Goal: Information Seeking & Learning: Compare options

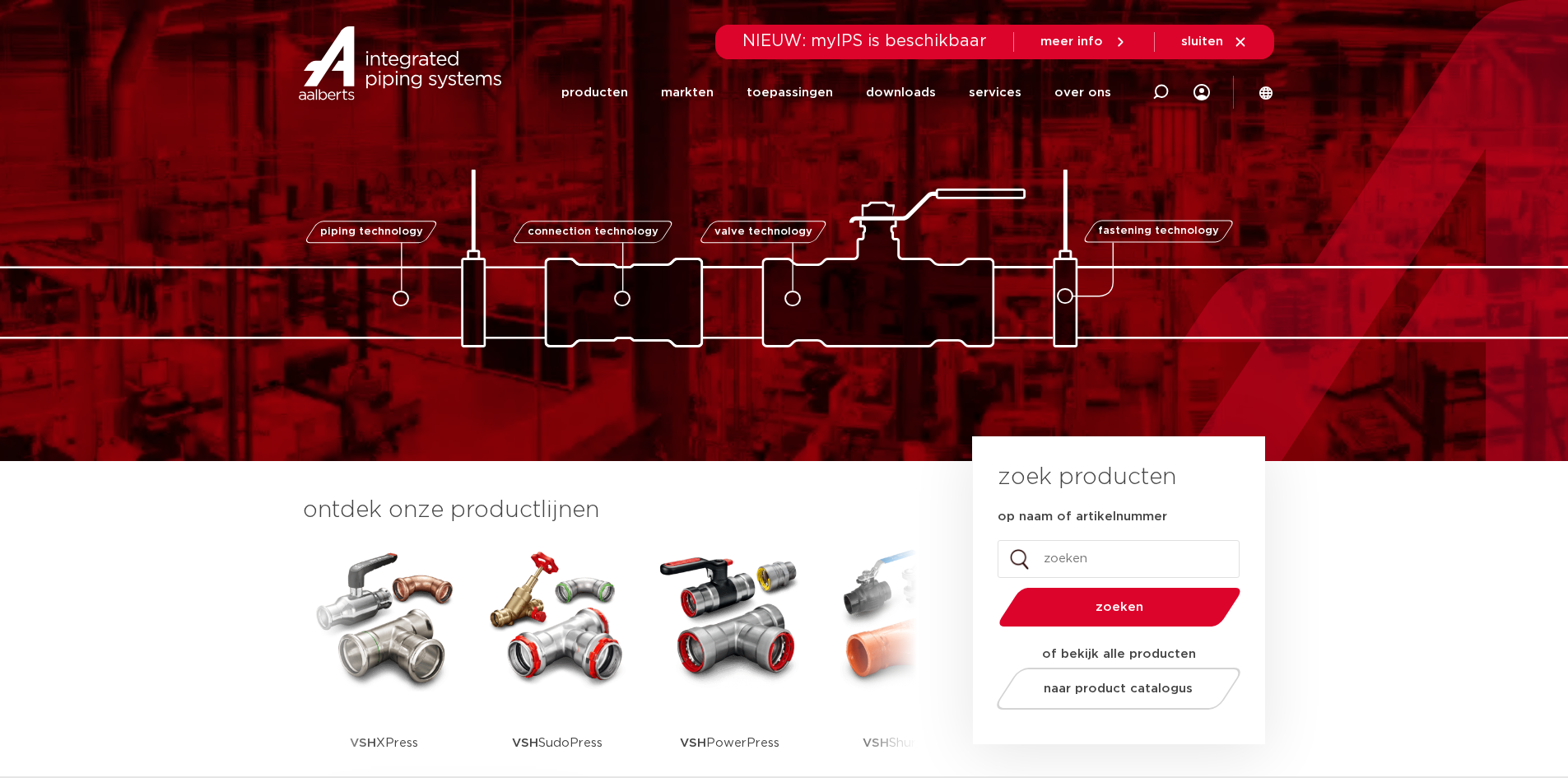
click at [432, 648] on img at bounding box center [384, 617] width 149 height 149
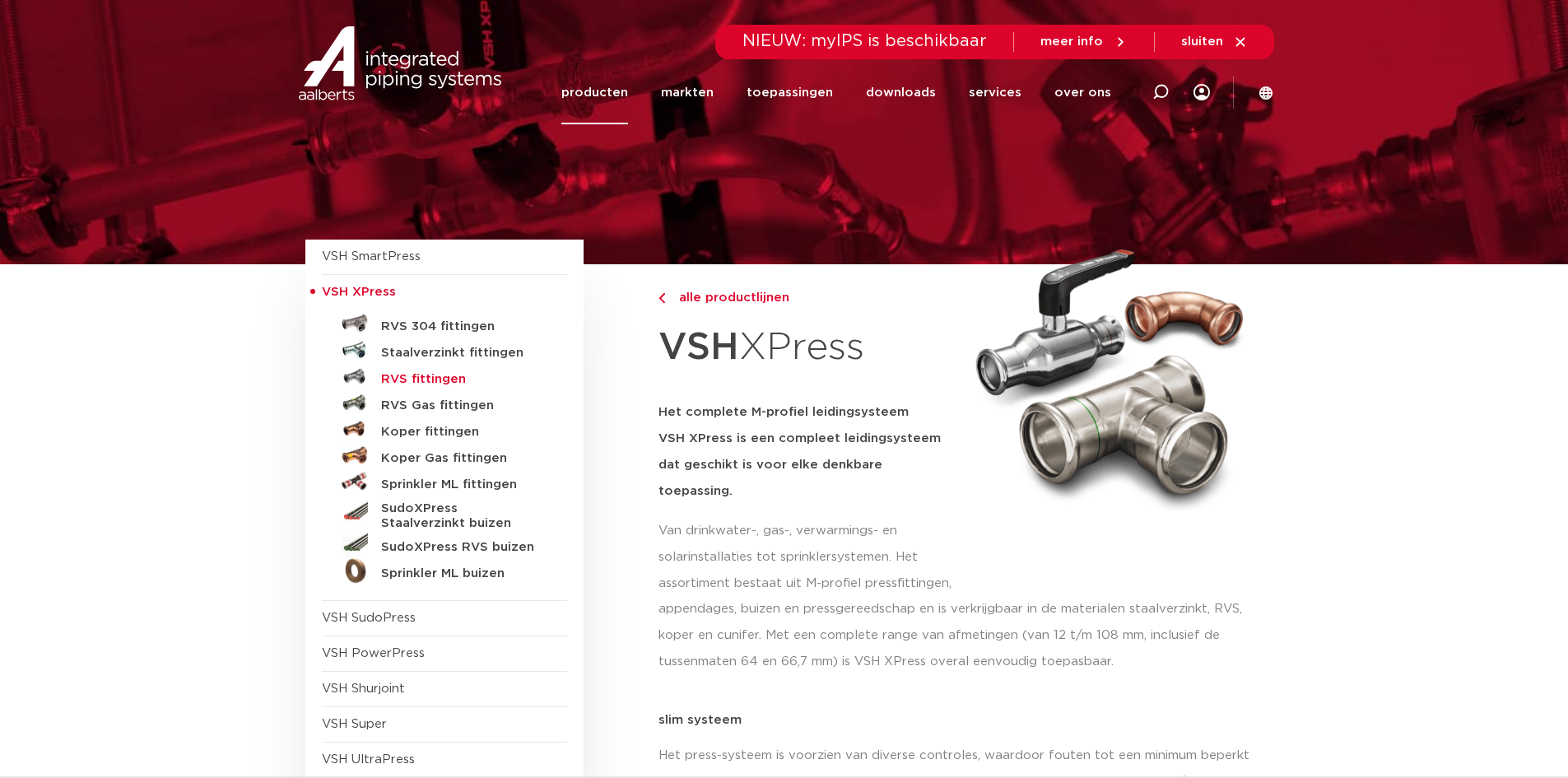
click at [447, 382] on h5 "RVS fittingen" at bounding box center [462, 379] width 163 height 15
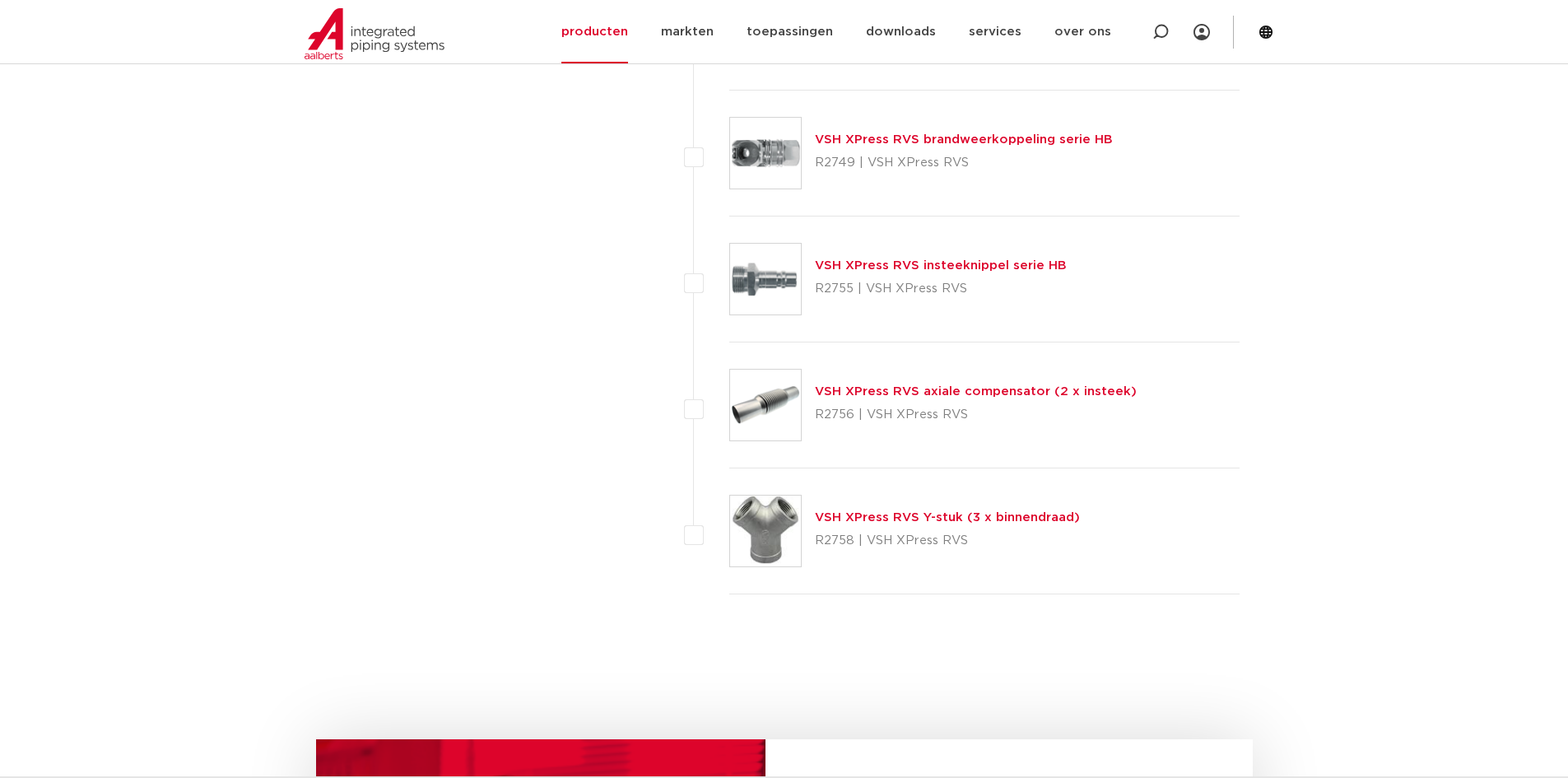
scroll to position [4693, 0]
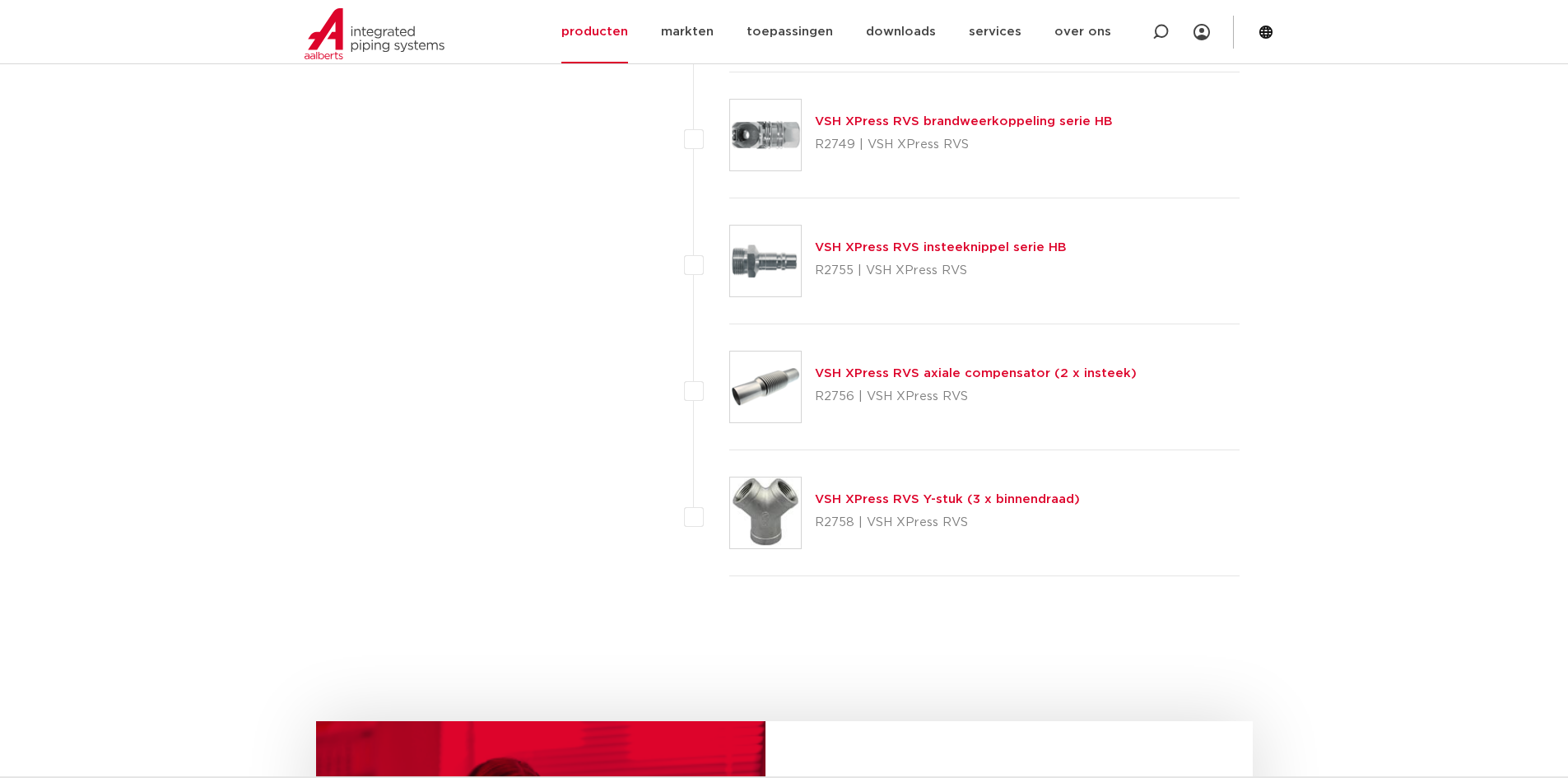
click at [913, 367] on link "VSH XPress RVS axiale compensator (2 x insteek)" at bounding box center [976, 374] width 322 height 12
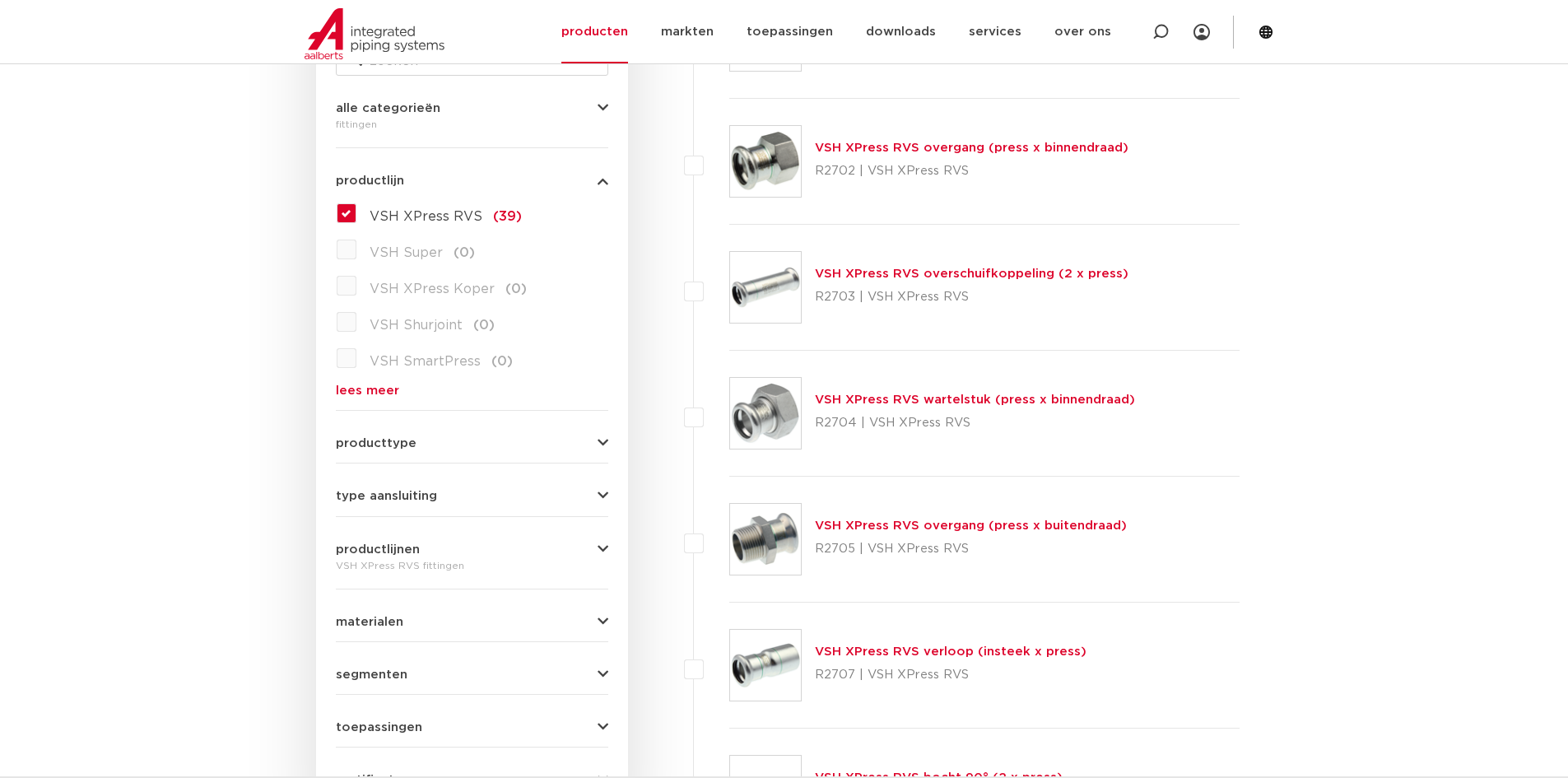
scroll to position [330, 0]
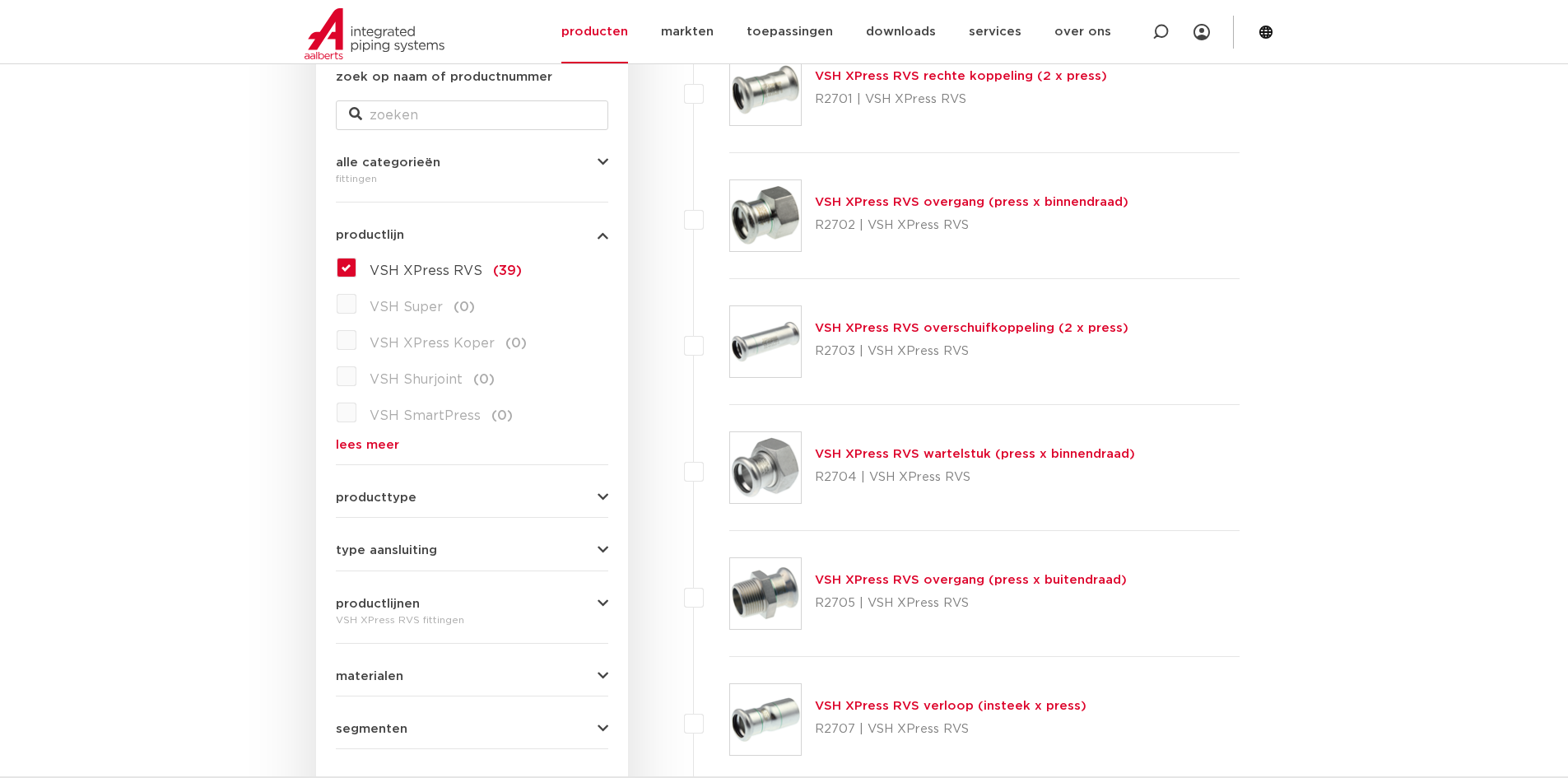
click at [1016, 578] on link "VSH XPress RVS overgang (press x buitendraad)" at bounding box center [970, 580] width 312 height 12
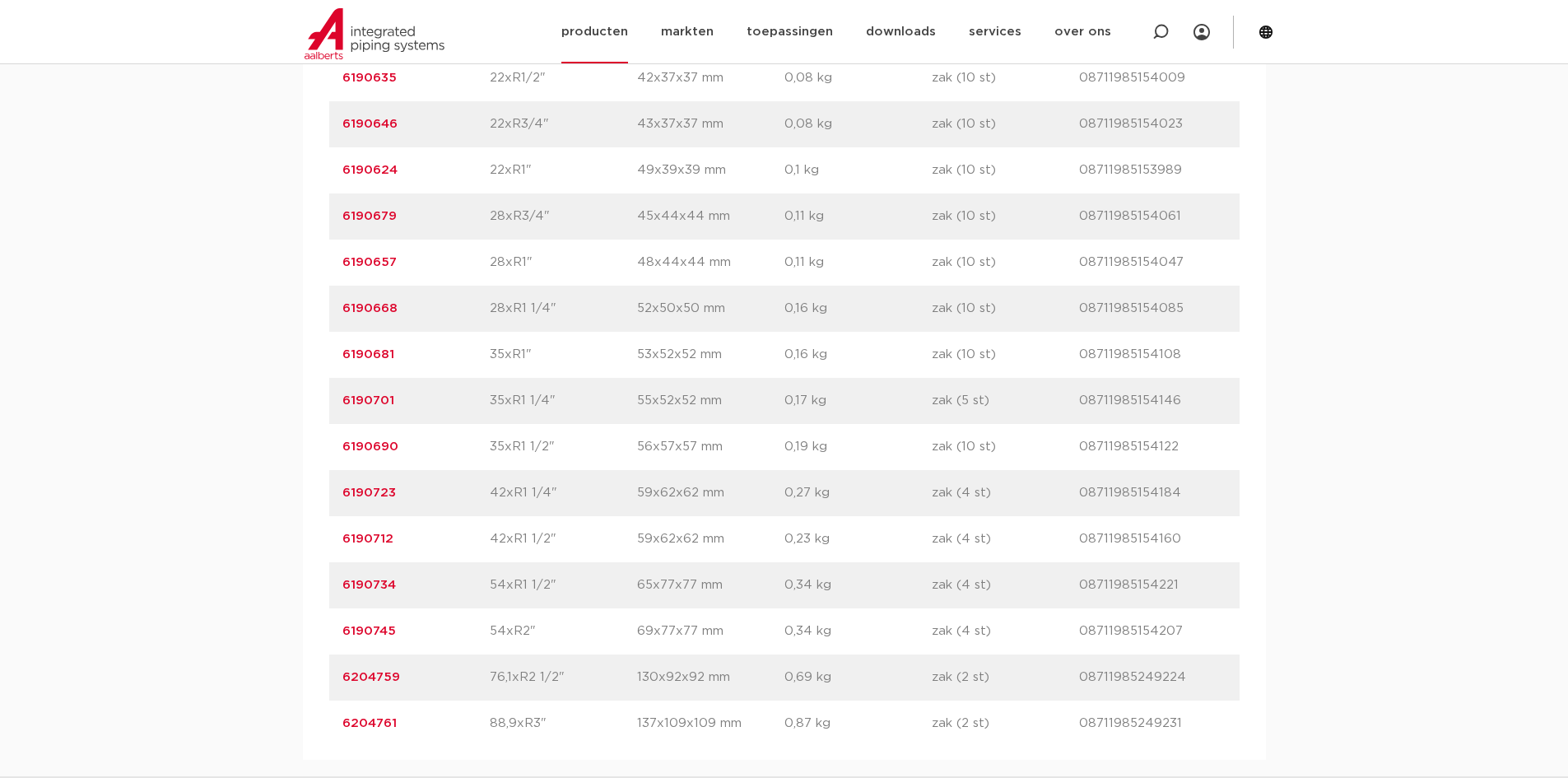
scroll to position [1071, 0]
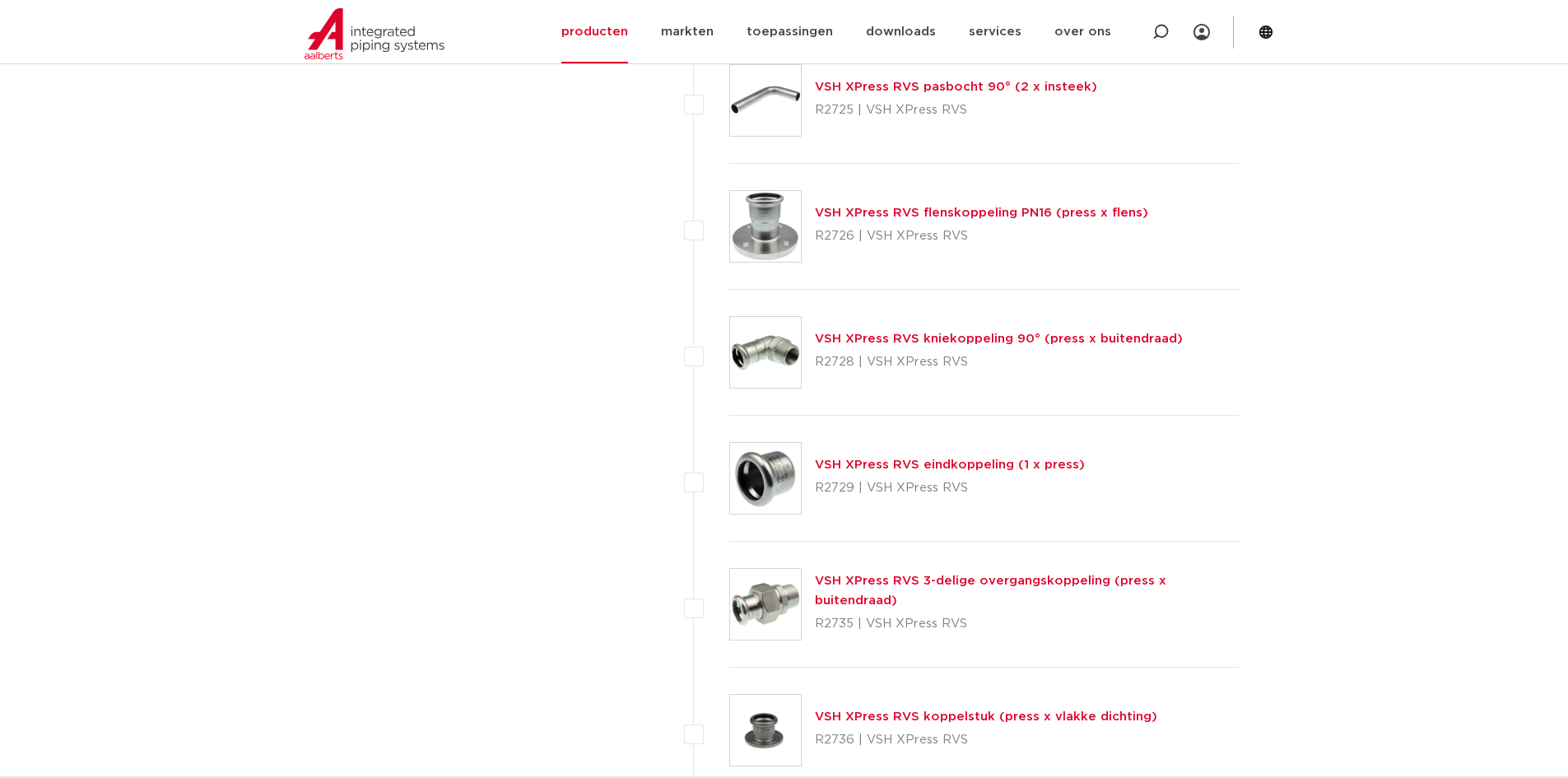
scroll to position [3046, 0]
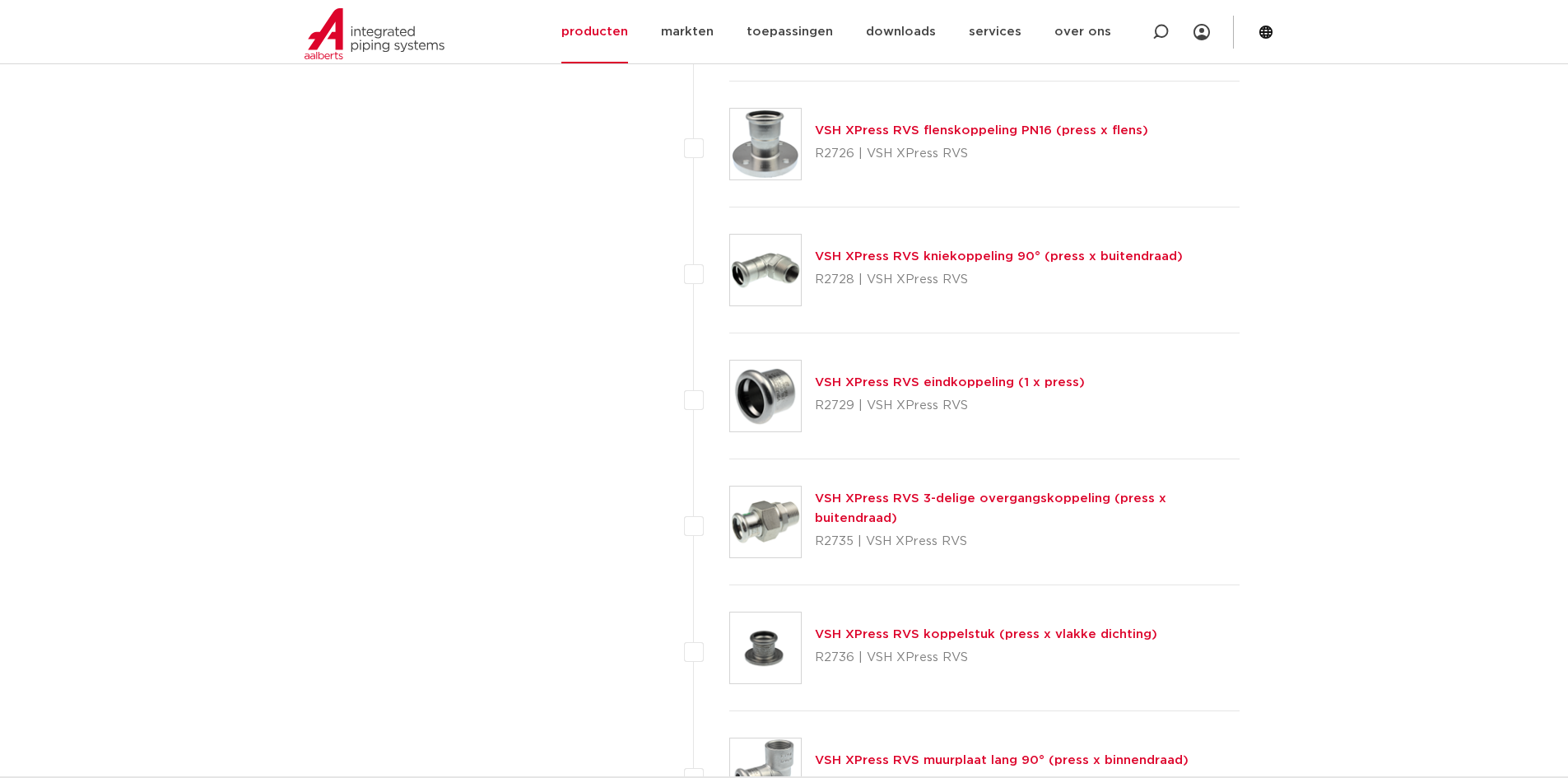
click at [858, 381] on link "VSH XPress RVS eindkoppeling (1 x press)" at bounding box center [949, 382] width 270 height 12
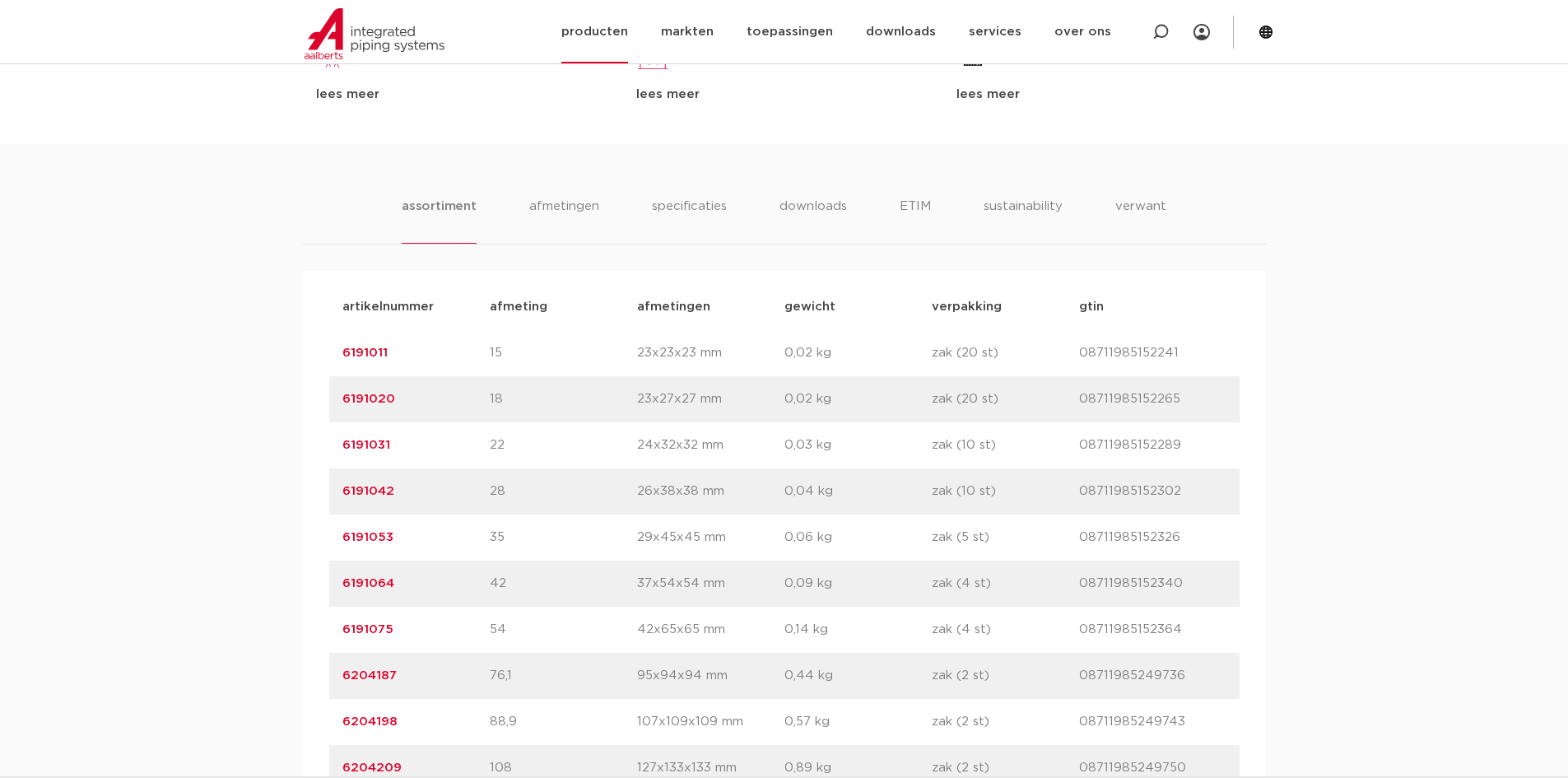
scroll to position [741, 0]
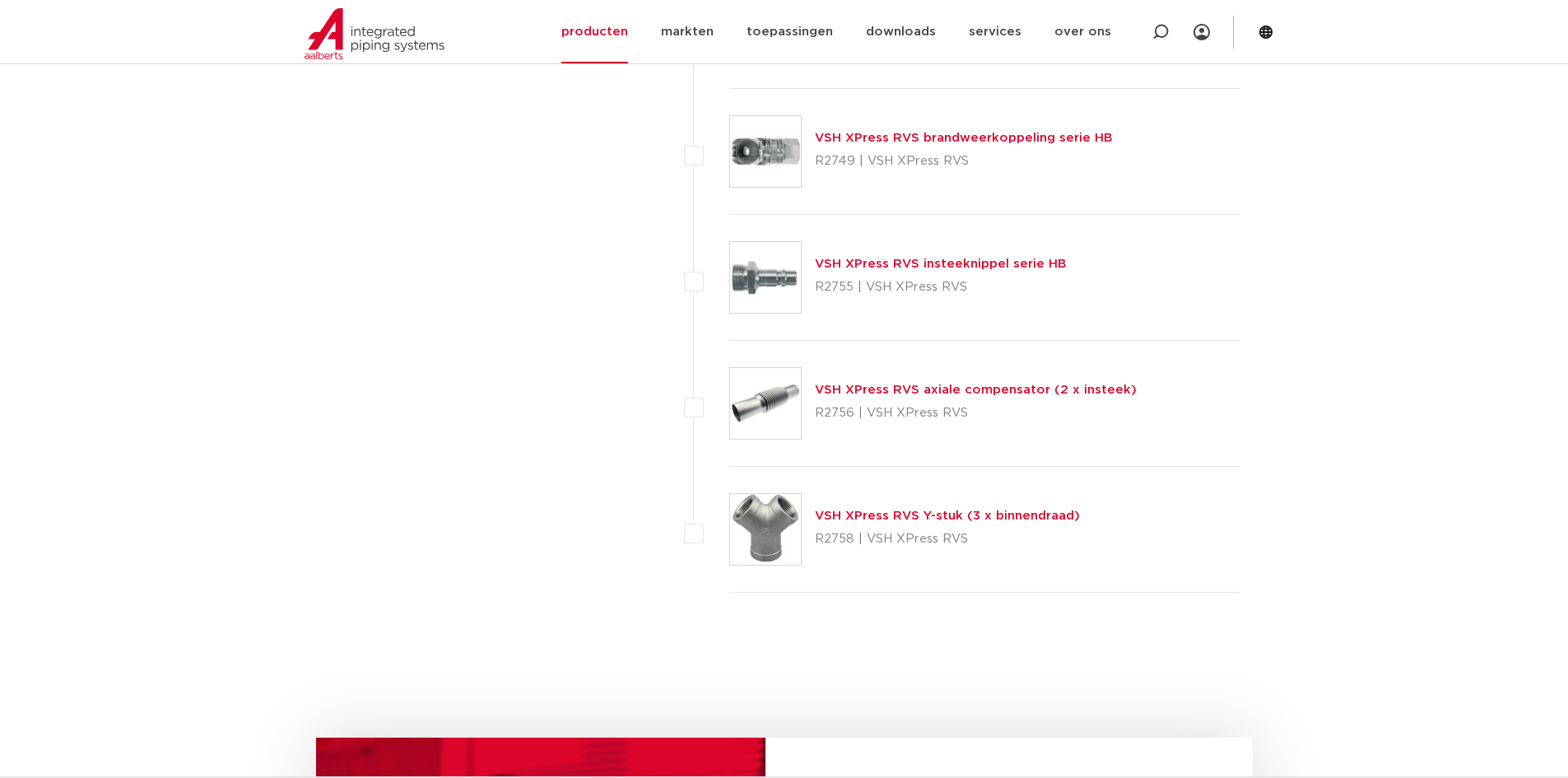
scroll to position [4693, 0]
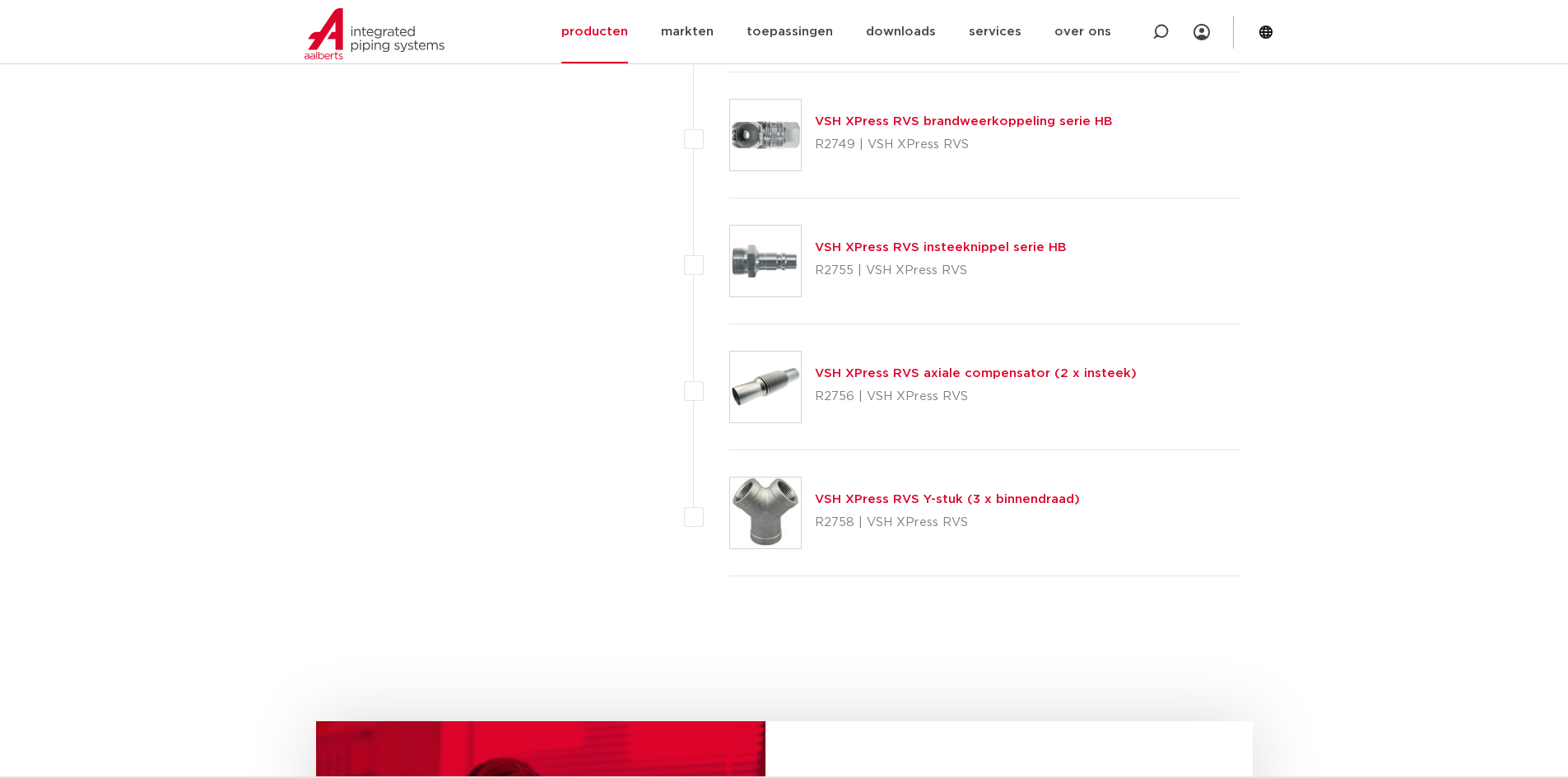
click at [966, 374] on link "VSH XPress RVS axiale compensator (2 x insteek)" at bounding box center [976, 374] width 322 height 12
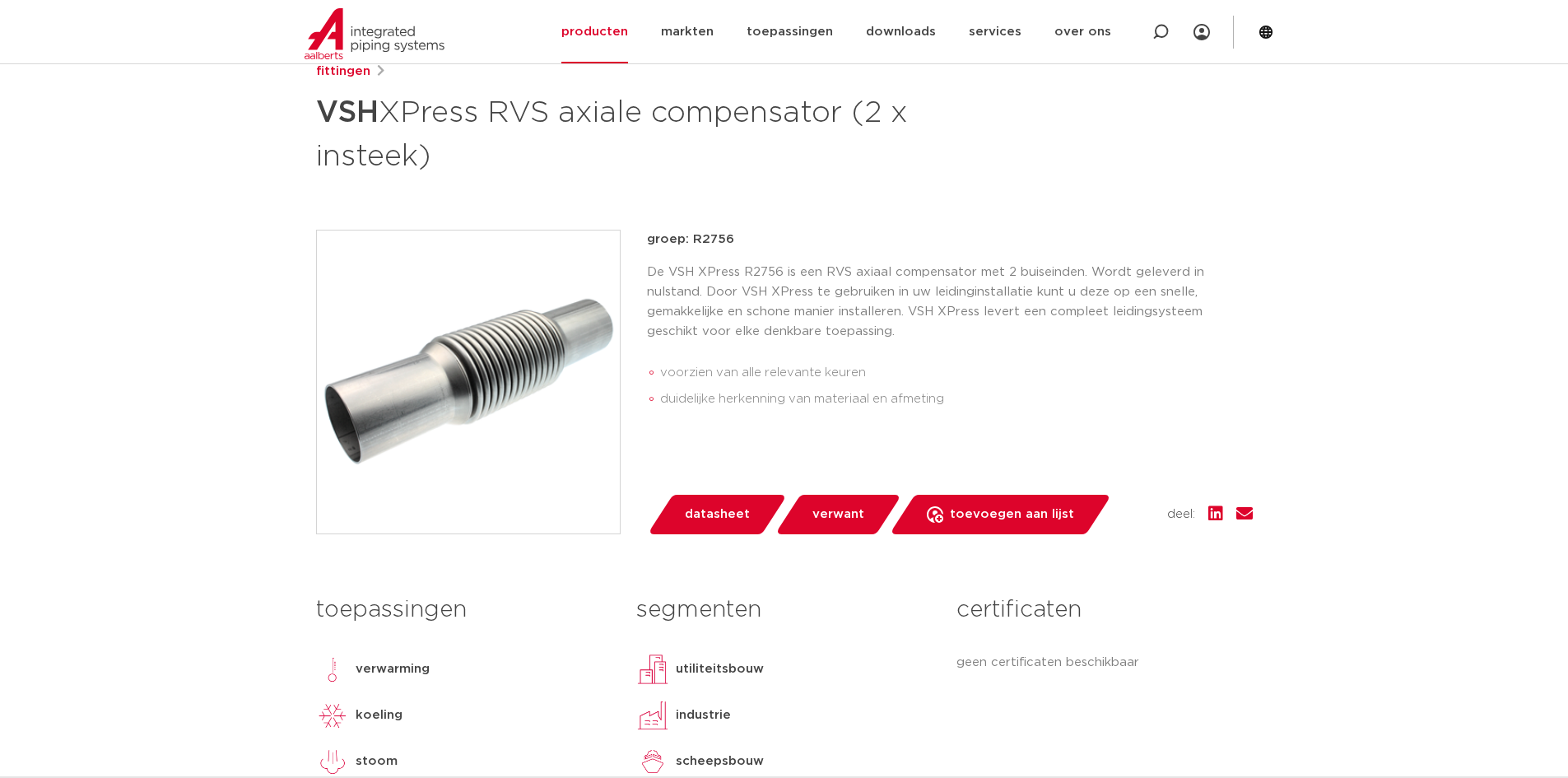
scroll to position [164, 0]
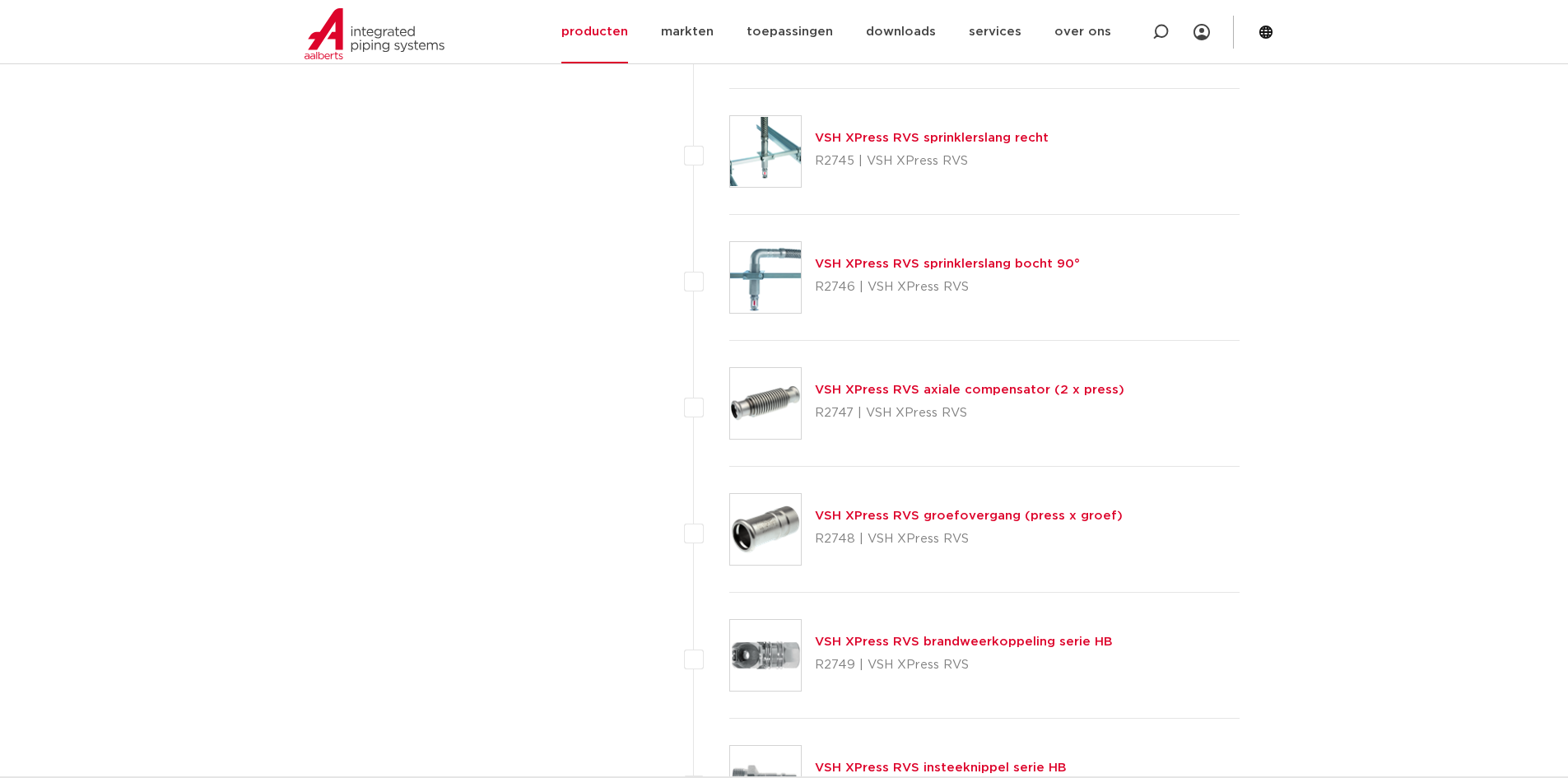
scroll to position [4117, 0]
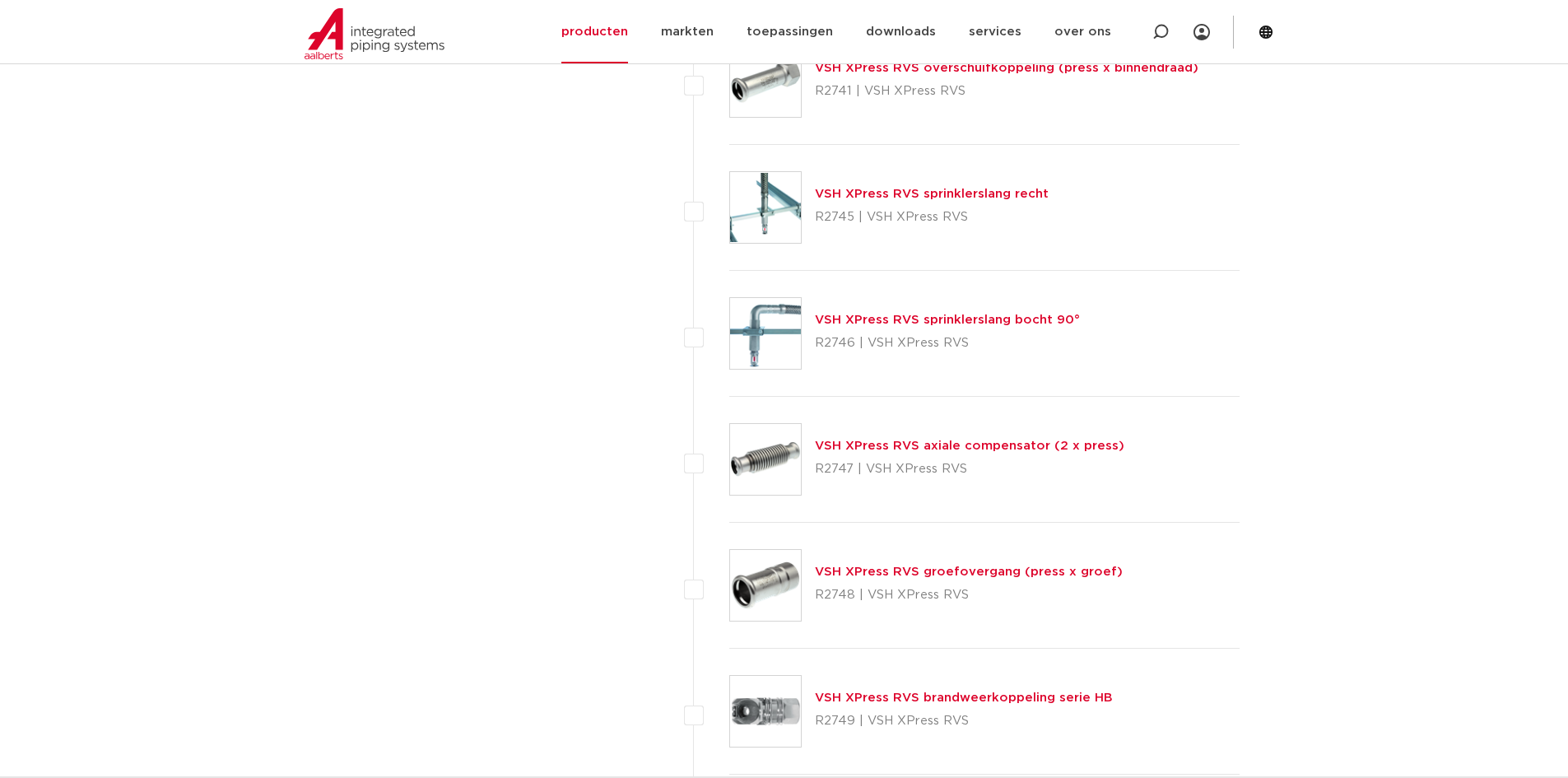
click at [955, 449] on link "VSH XPress RVS axiale compensator (2 x press)" at bounding box center [969, 446] width 309 height 12
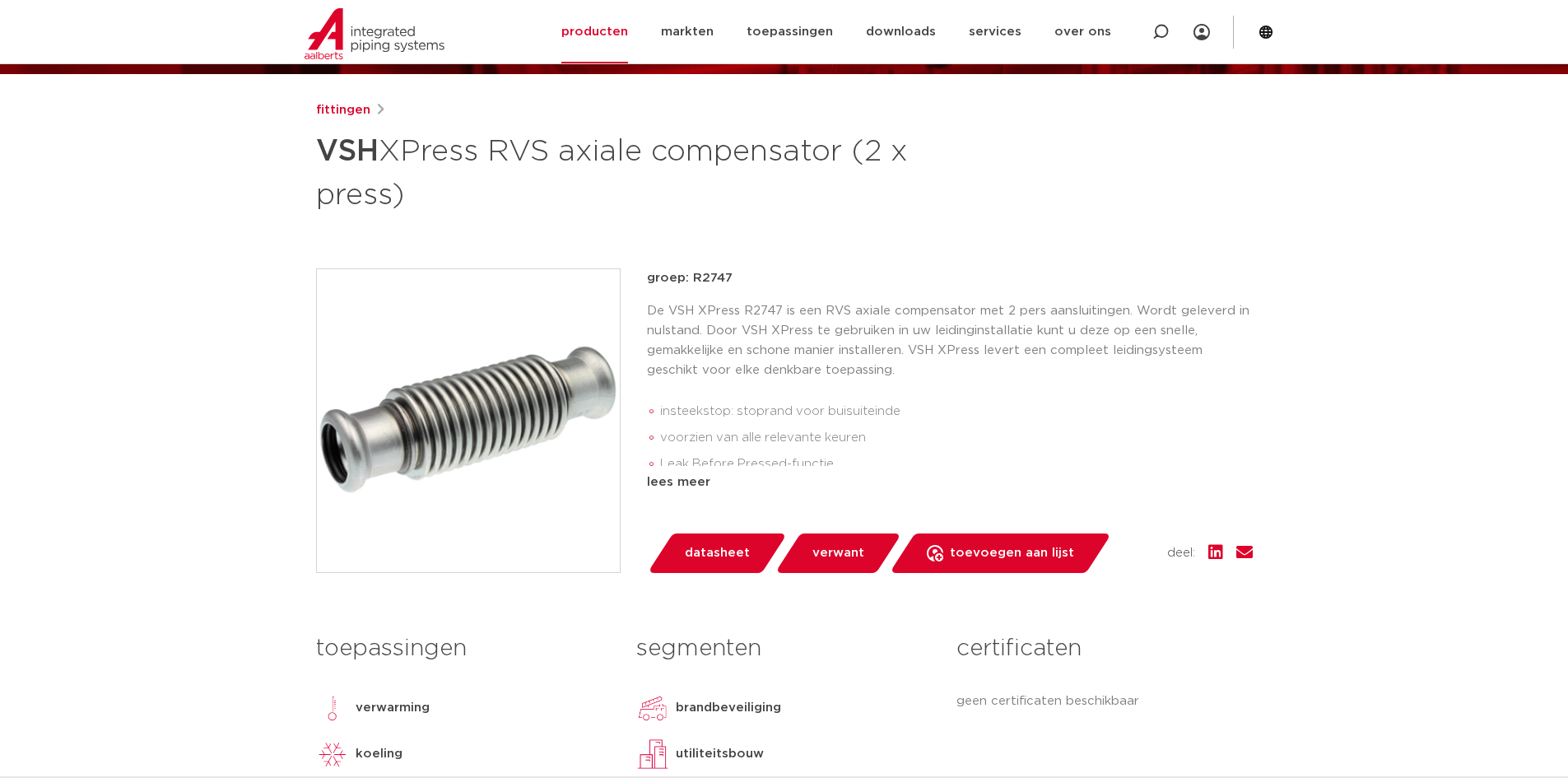
scroll to position [164, 0]
